Goal: Task Accomplishment & Management: Complete application form

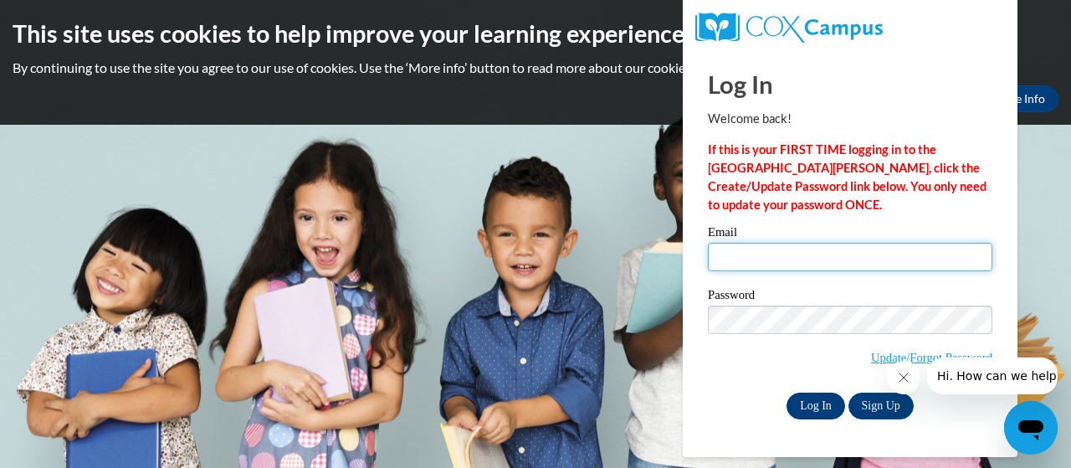
type input "christimc1125@gmail.com"
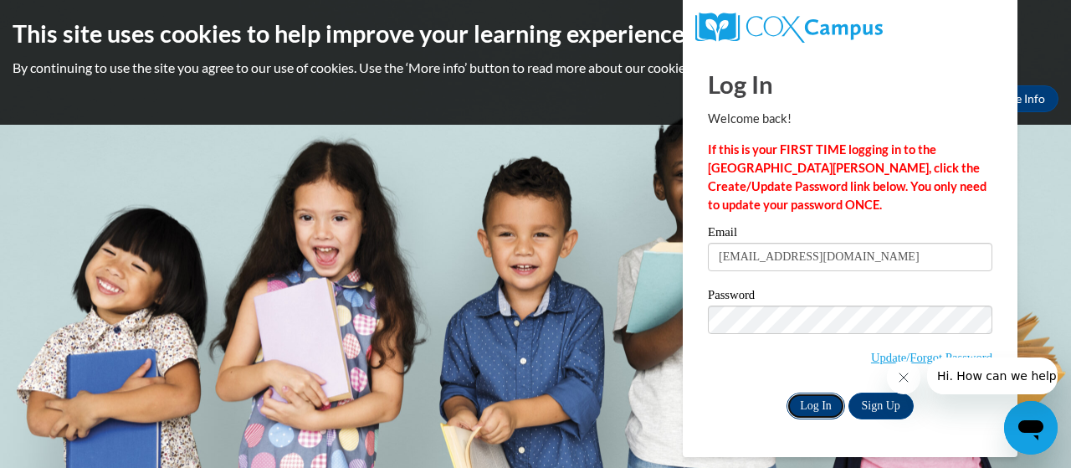
click at [818, 413] on input "Log In" at bounding box center [816, 406] width 59 height 27
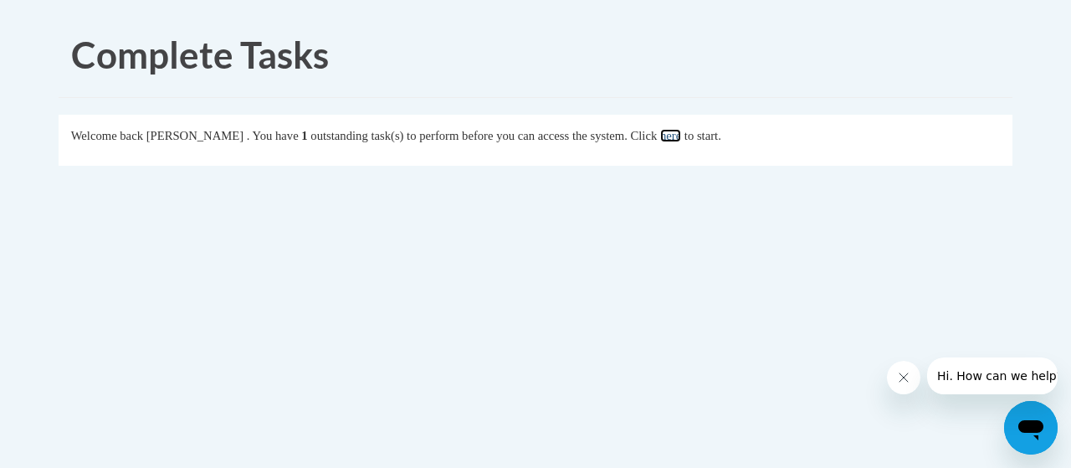
click at [681, 140] on link "here" at bounding box center [670, 135] width 21 height 13
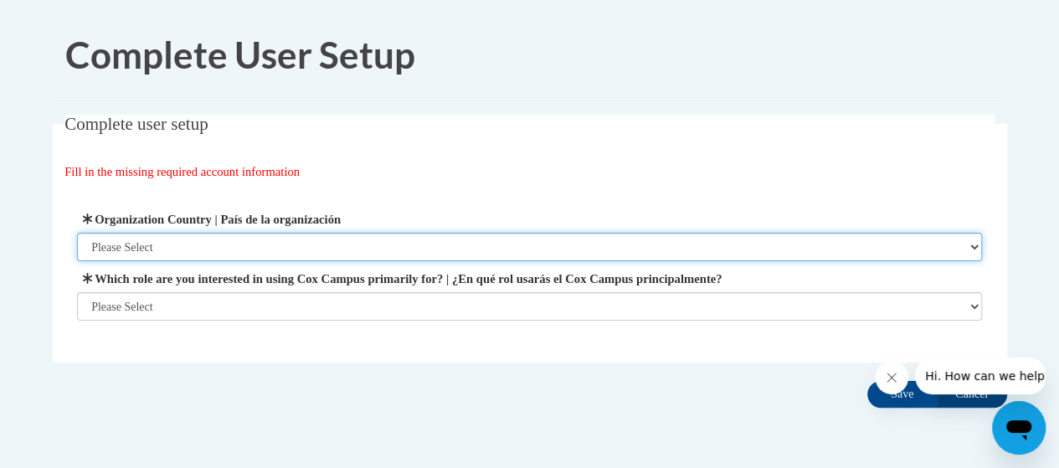
click at [209, 249] on select "Please Select United States | Estados Unidos Outside of the United States | Fue…" at bounding box center [529, 247] width 905 height 28
click at [972, 244] on select "Please Select United States | Estados Unidos Outside of the United States | Fue…" at bounding box center [529, 247] width 905 height 28
select select "ad49bcad-a171-4b2e-b99c-48b446064914"
click at [77, 233] on select "Please Select United States | Estados Unidos Outside of the United States | Fue…" at bounding box center [529, 247] width 905 height 28
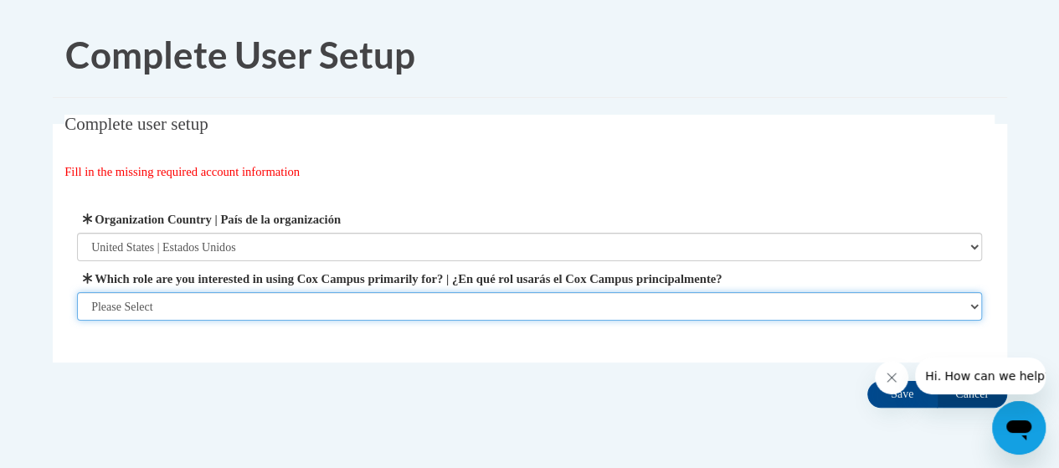
click at [970, 304] on select "Please Select College/University | Colegio/Universidad Community/Nonprofit Part…" at bounding box center [529, 306] width 905 height 28
select select "fbf2d438-af2f-41f8-98f1-81c410e29de3"
click at [77, 321] on select "Please Select College/University | Colegio/Universidad Community/Nonprofit Part…" at bounding box center [529, 306] width 905 height 28
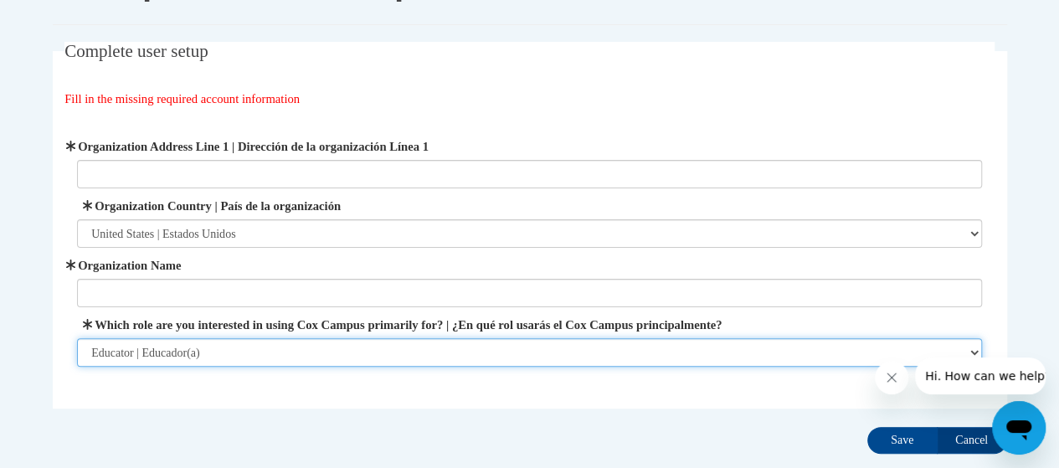
scroll to position [84, 0]
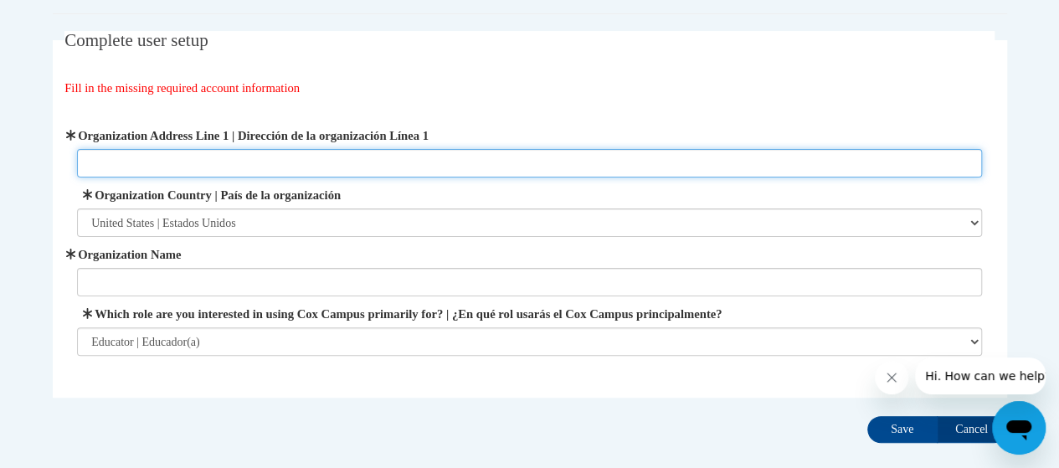
click at [238, 153] on input "Organization Address Line 1 | Dirección de la organización Línea 1" at bounding box center [529, 163] width 905 height 28
paste input "2960 Macon RoadColumbusGA31906 706-748-2000"
type input "2960 Macon Road Columbus GA 31906"
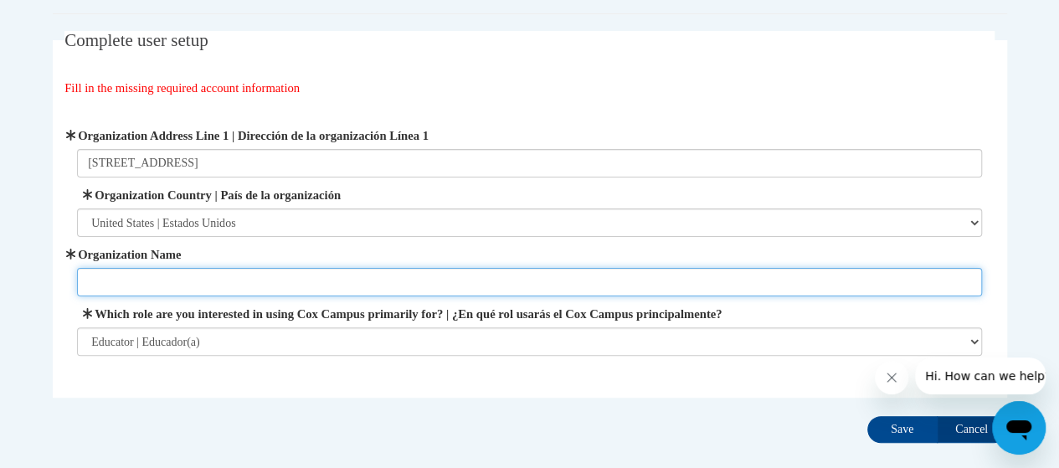
click at [345, 291] on input "Organization Name" at bounding box center [529, 282] width 905 height 28
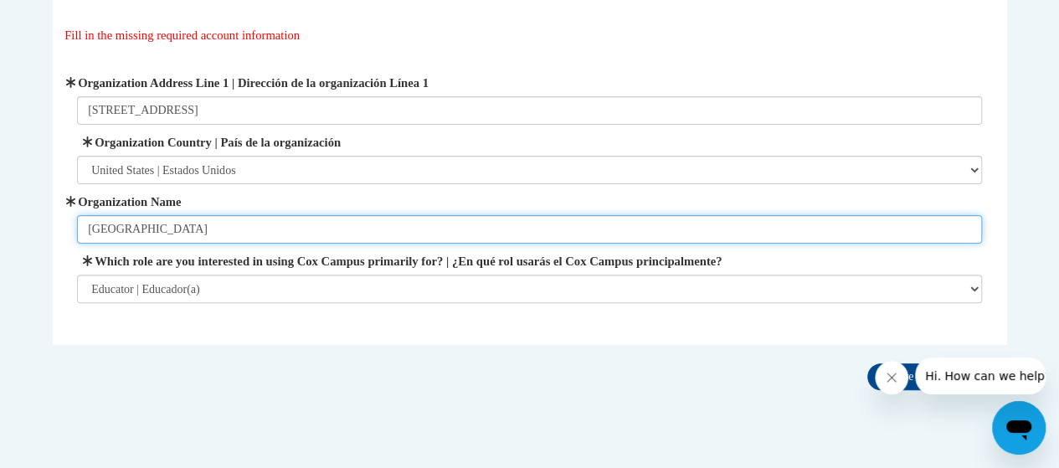
scroll to position [177, 0]
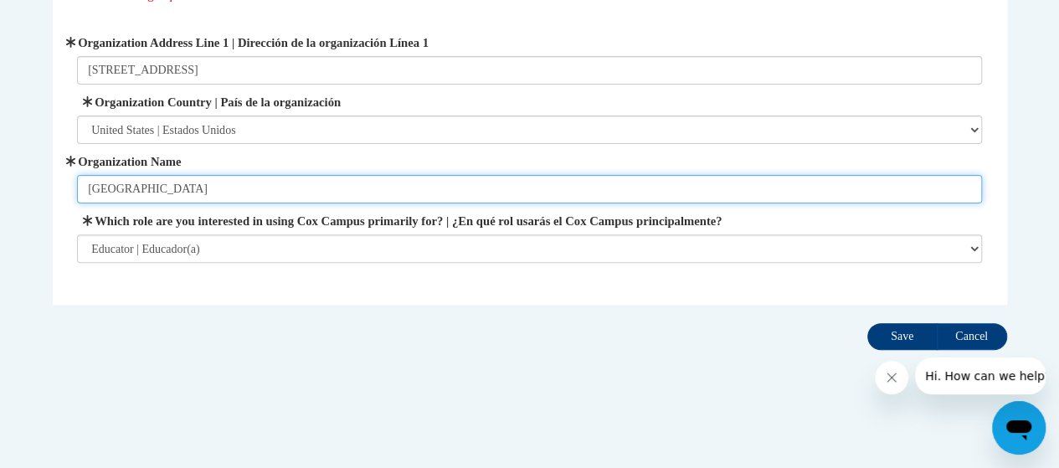
type input "Muscogee County School District"
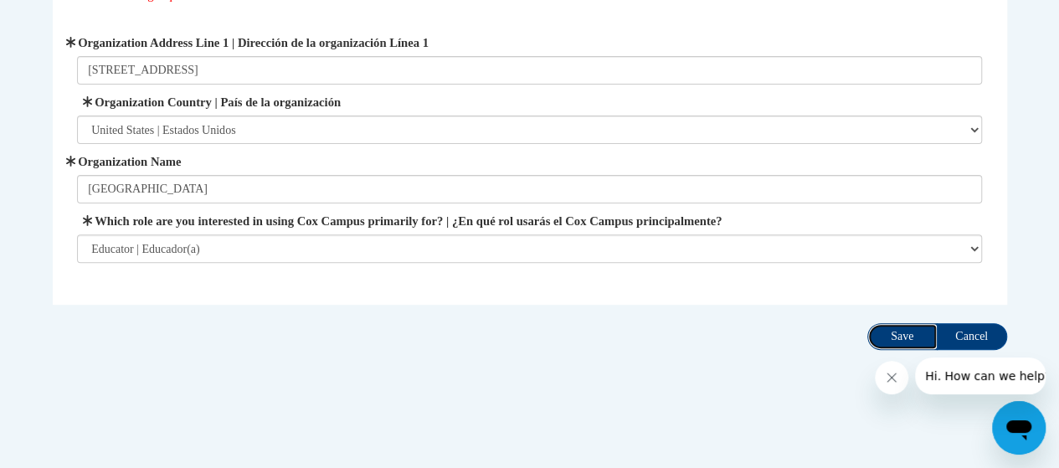
click at [899, 333] on input "Save" at bounding box center [902, 336] width 70 height 27
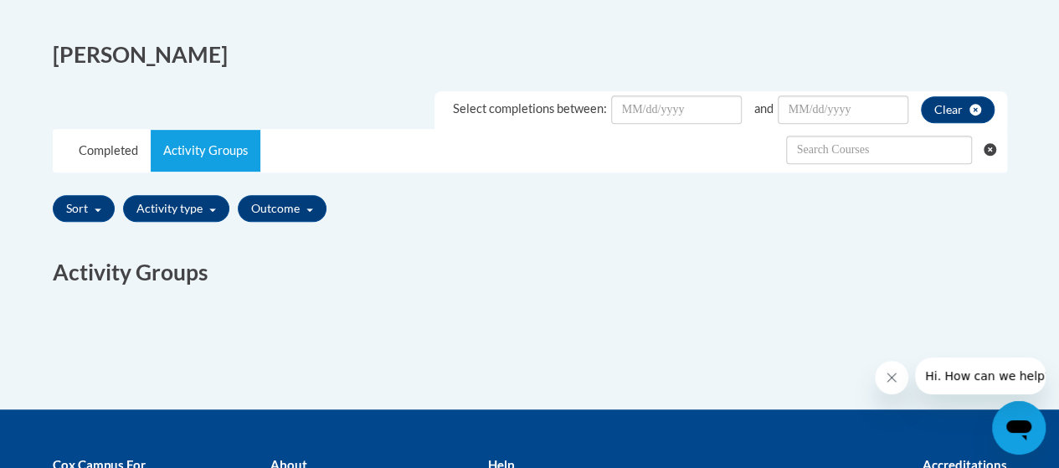
scroll to position [335, 0]
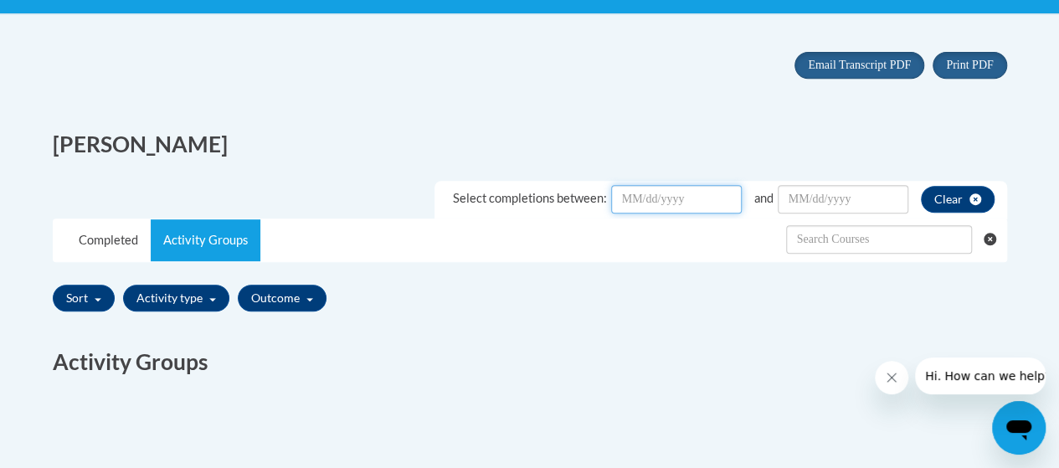
click at [666, 200] on input "Date Input" at bounding box center [676, 199] width 131 height 28
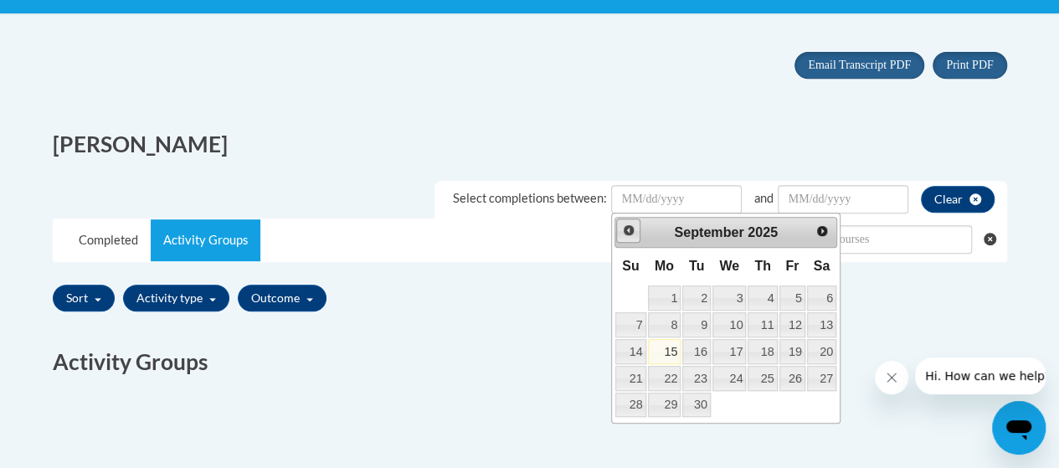
click at [626, 227] on span "Prev" at bounding box center [628, 229] width 13 height 13
click at [818, 238] on link "Next" at bounding box center [823, 230] width 24 height 24
click at [694, 297] on link "1" at bounding box center [696, 297] width 28 height 25
type input "July/01/20252025"
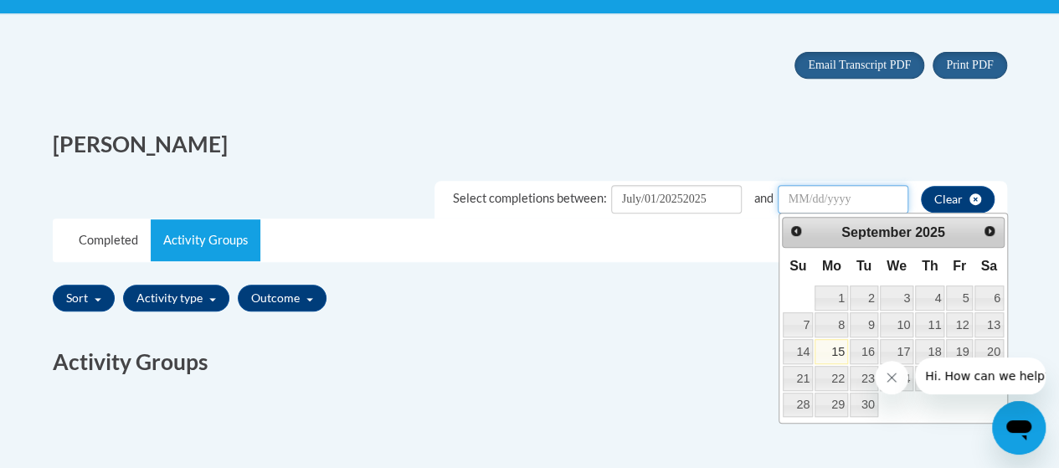
click at [820, 193] on input "Date Input" at bounding box center [842, 199] width 131 height 28
click at [831, 353] on link "15" at bounding box center [830, 351] width 33 height 25
type input "September/15/20252025"
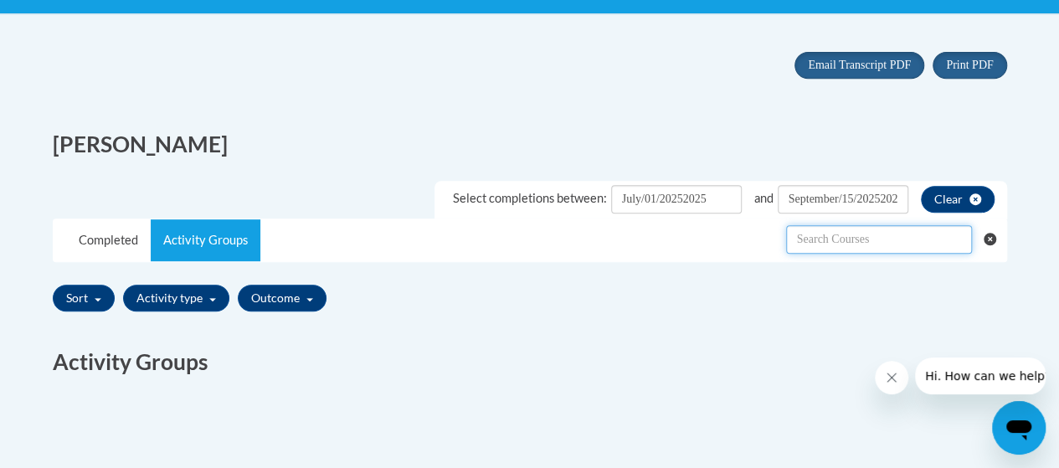
click at [909, 237] on input "text" at bounding box center [879, 239] width 186 height 28
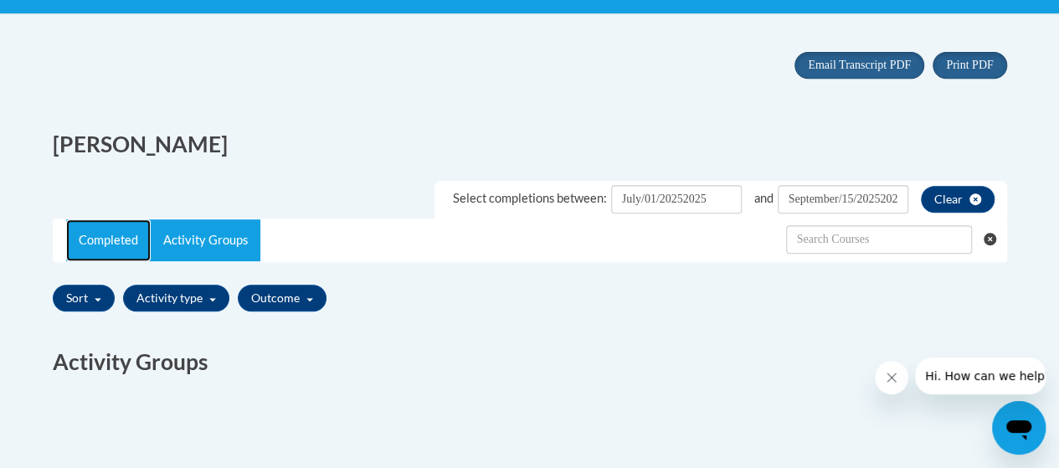
click at [121, 236] on link "Completed" at bounding box center [108, 240] width 85 height 42
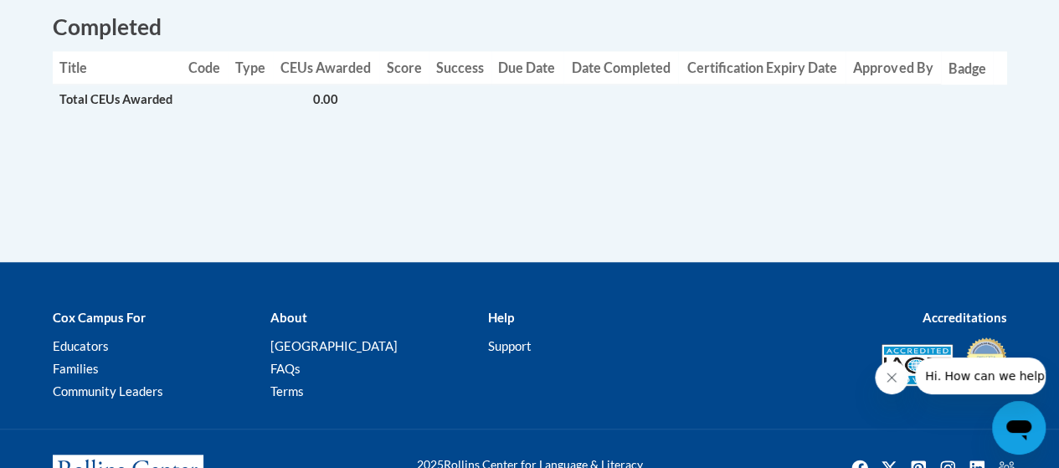
scroll to position [418, 0]
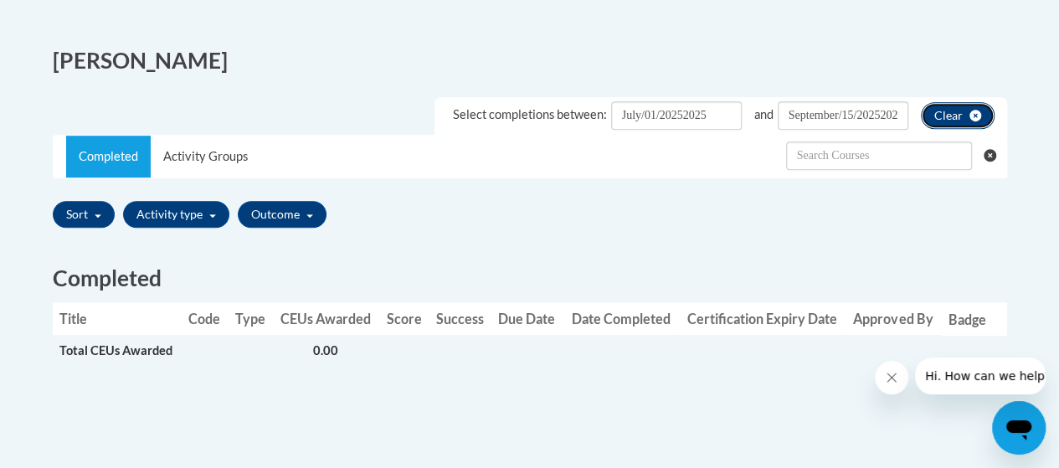
click at [975, 118] on icon "clear" at bounding box center [975, 116] width 12 height 12
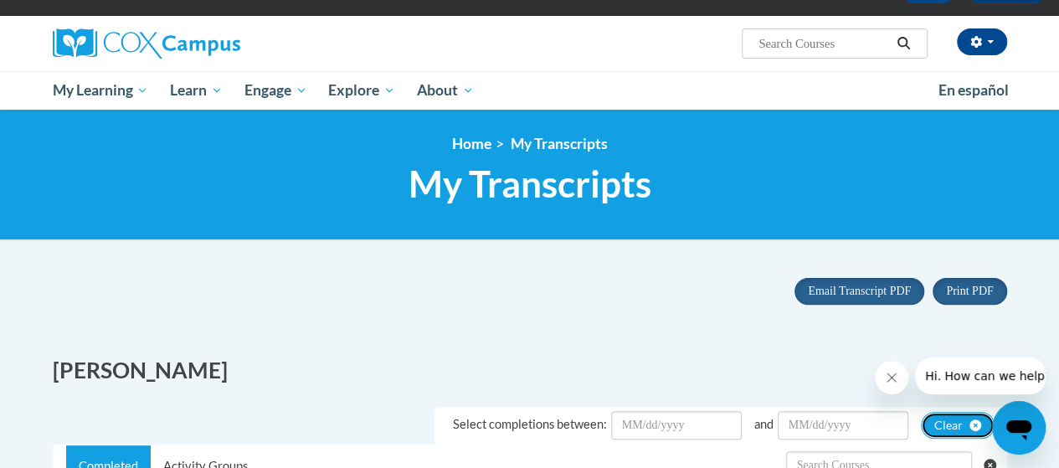
scroll to position [84, 0]
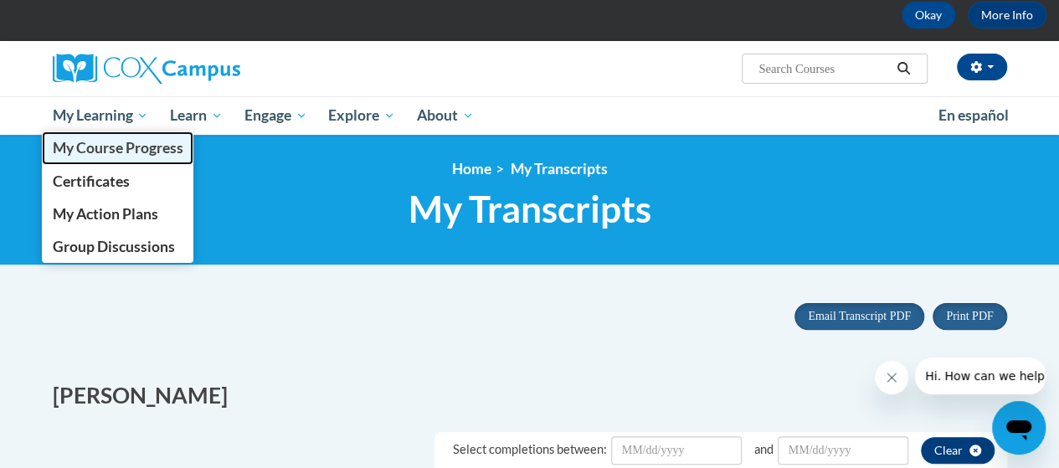
click at [120, 149] on span "My Course Progress" at bounding box center [117, 148] width 131 height 18
